Goal: Navigation & Orientation: Understand site structure

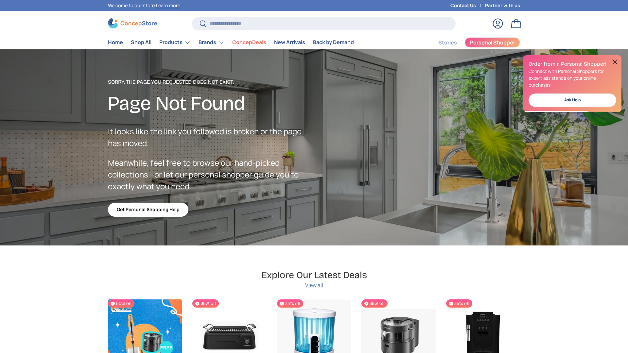
scroll to position [1168, 2674]
